Goal: Find contact information: Obtain details needed to contact an individual or organization

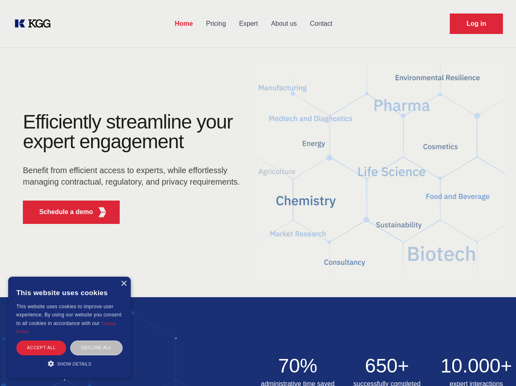
click at [258, 193] on div "Efficiently streamline your expert engagement Benefit from efficient access to …" at bounding box center [134, 171] width 249 height 118
click at [61, 212] on p "Schedule a demo" at bounding box center [66, 212] width 54 height 10
click at [123, 283] on div "× This website uses cookies This website uses cookies to improve user experienc…" at bounding box center [69, 326] width 123 height 101
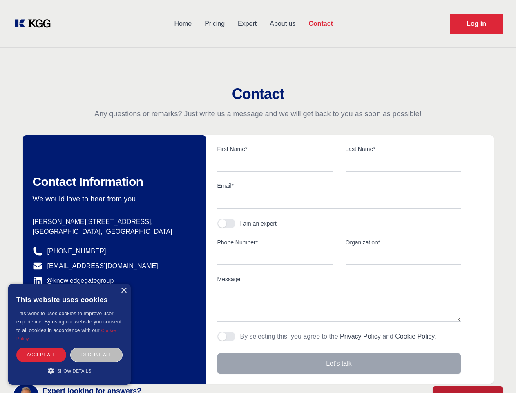
click at [41, 347] on div "Accept all" at bounding box center [41, 354] width 50 height 14
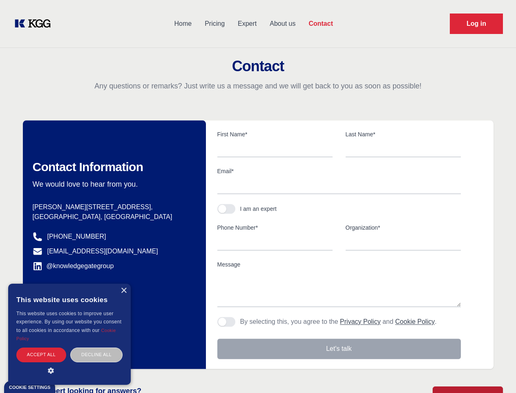
click at [97, 347] on div "Decline all" at bounding box center [96, 354] width 52 height 14
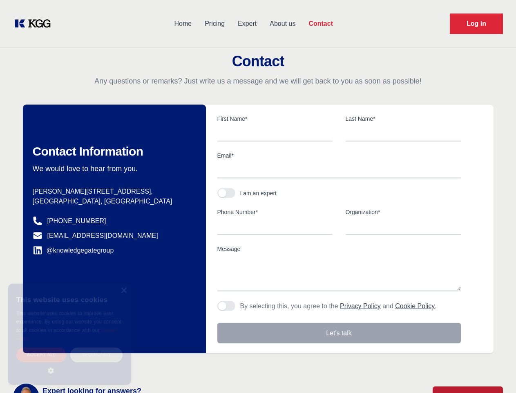
click at [70, 363] on main "Contact Any questions or remarks? Just write us a message and we will get back …" at bounding box center [258, 213] width 516 height 426
